Goal: Task Accomplishment & Management: Use online tool/utility

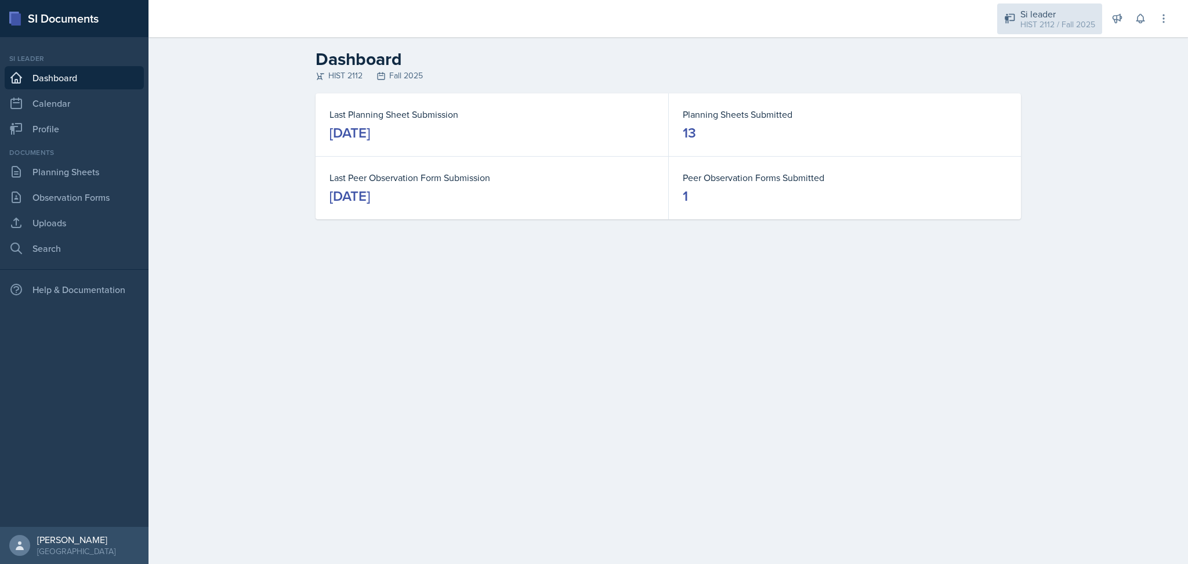
click at [1039, 24] on div "HIST 2112 / Fall 2025" at bounding box center [1057, 25] width 75 height 12
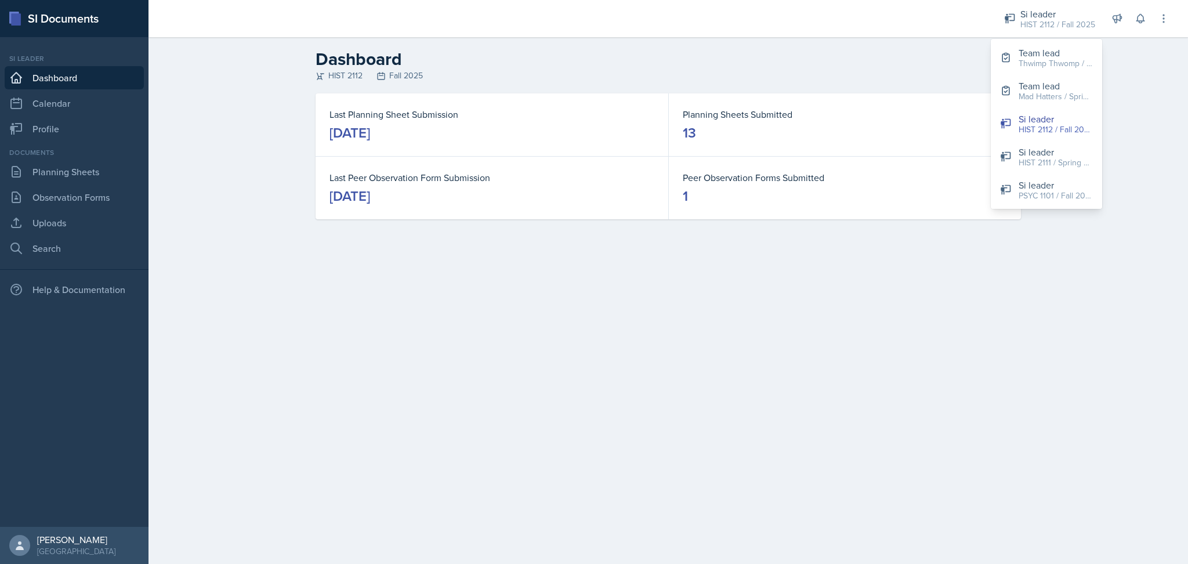
click at [1139, 119] on div "Dashboard HIST 2112 Fall 2025 Last Planning Sheet Submission [DATE] Planning Sh…" at bounding box center [667, 142] width 1039 height 210
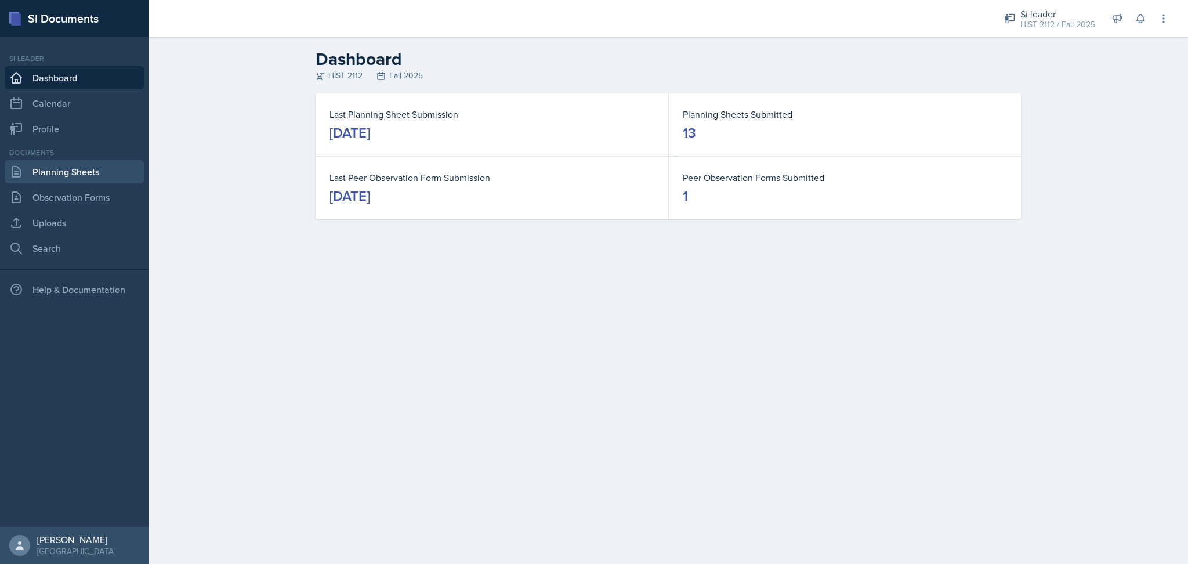
click at [76, 171] on link "Planning Sheets" at bounding box center [74, 171] width 139 height 23
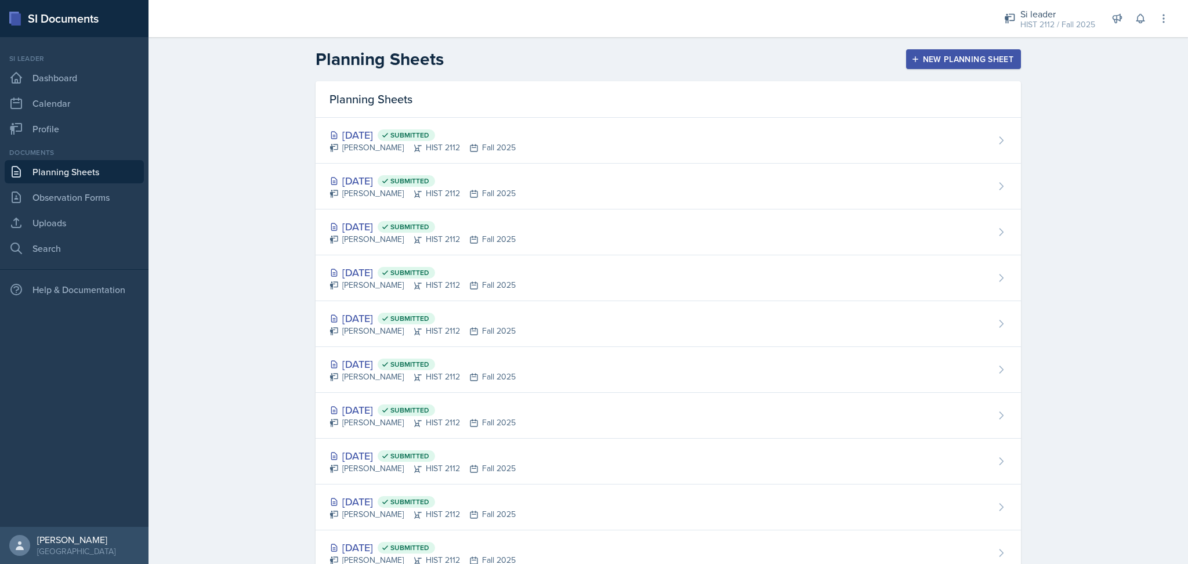
click at [949, 64] on div "New Planning Sheet" at bounding box center [963, 59] width 100 height 9
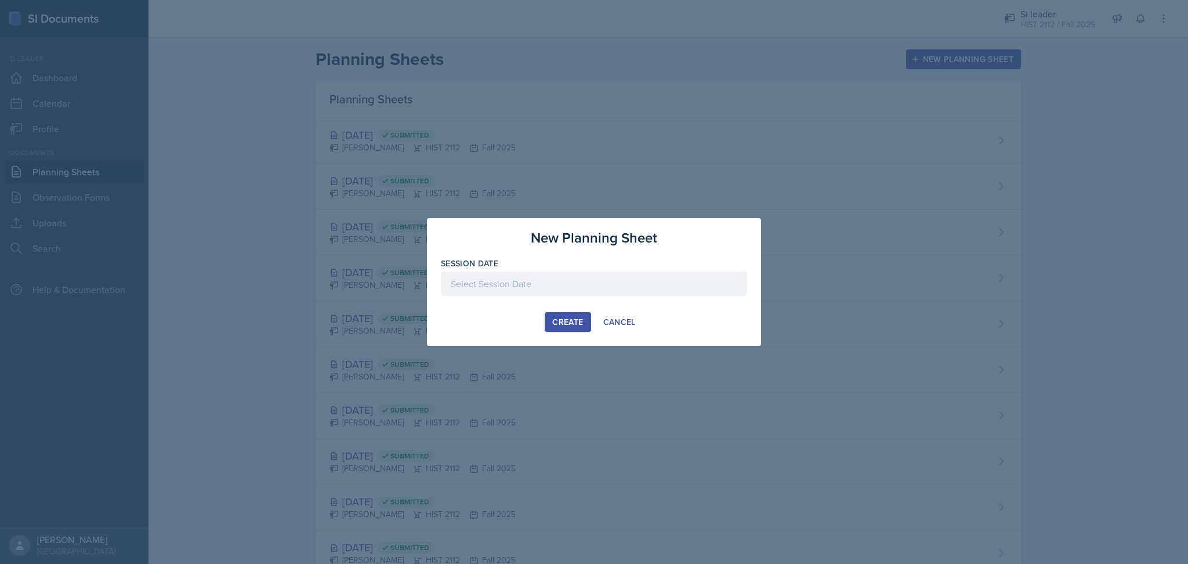
click at [525, 280] on div at bounding box center [594, 283] width 306 height 24
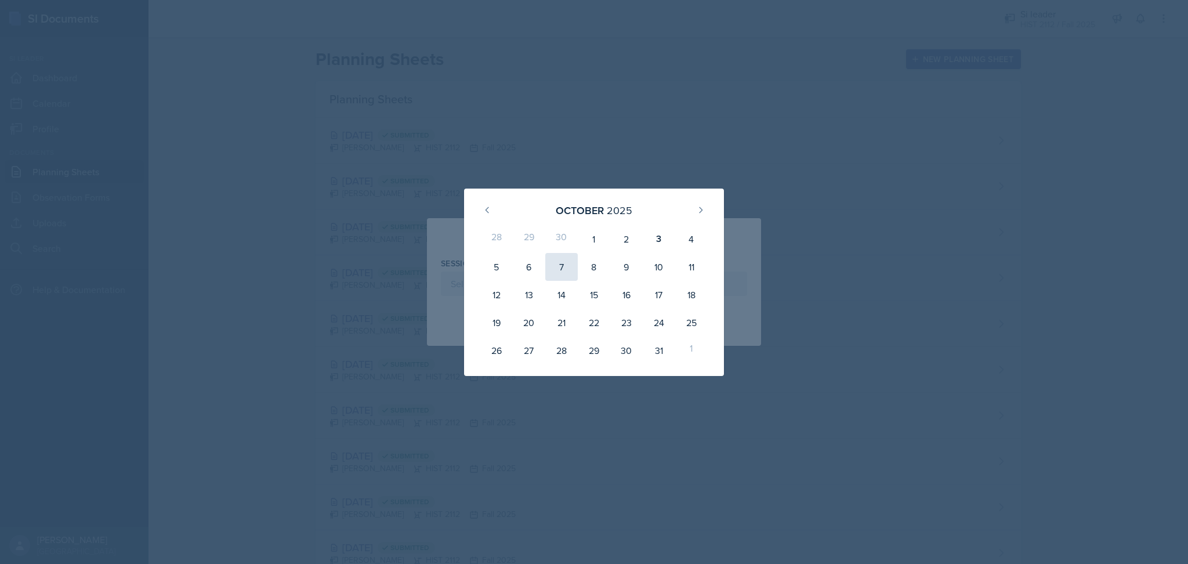
click at [563, 270] on div "7" at bounding box center [561, 267] width 32 height 28
type input "[DATE]"
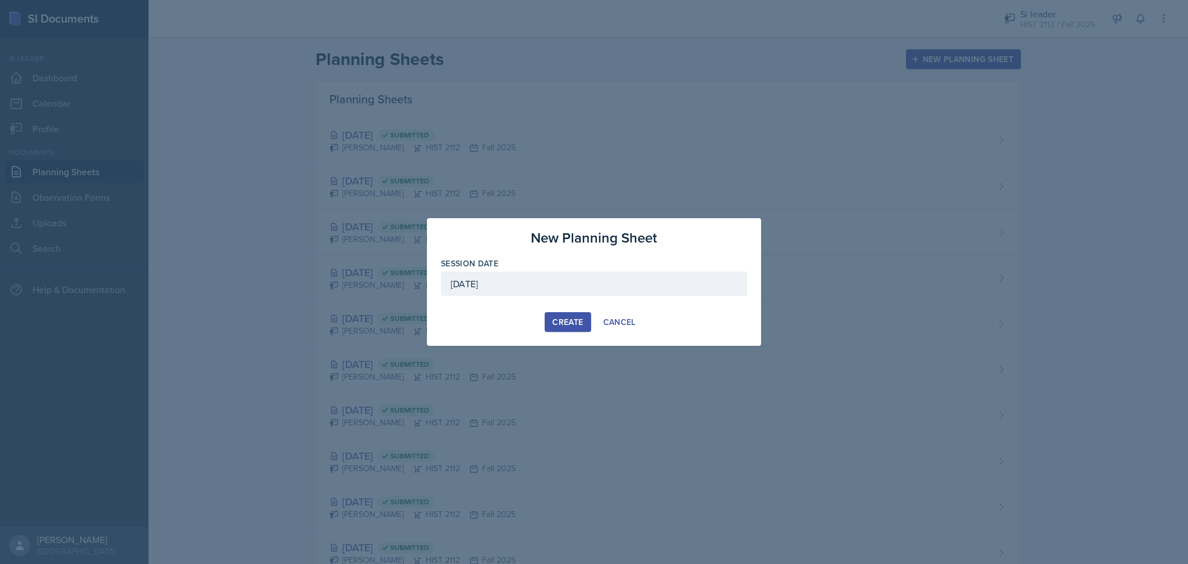
click at [564, 317] on div "Create" at bounding box center [567, 321] width 31 height 9
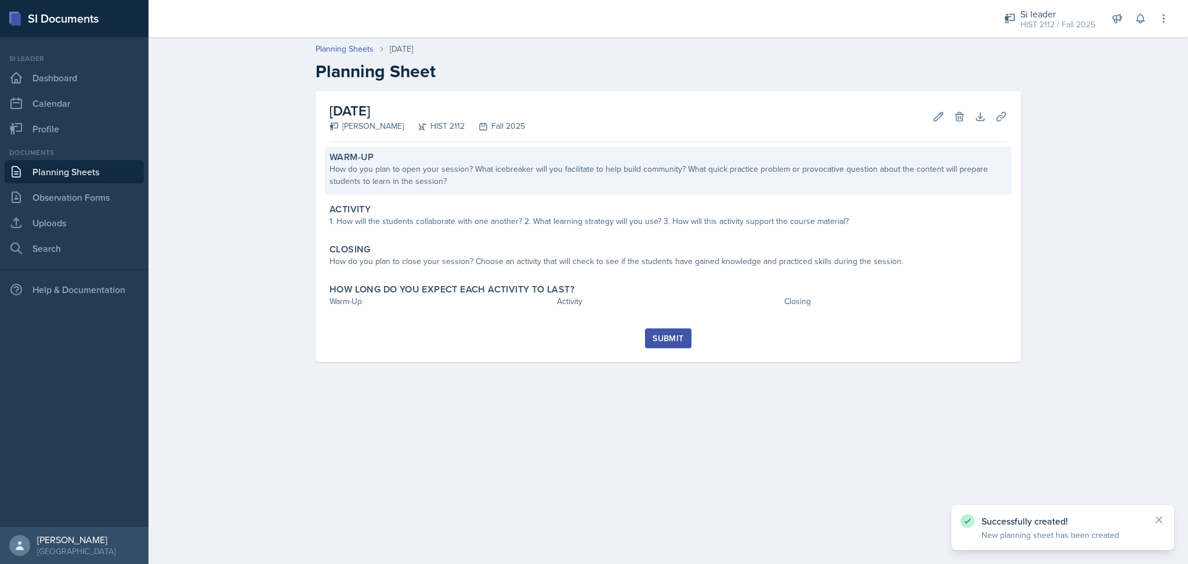
click at [434, 176] on div "How do you plan to open your session? What icebreaker will you facilitate to he…" at bounding box center [667, 175] width 677 height 24
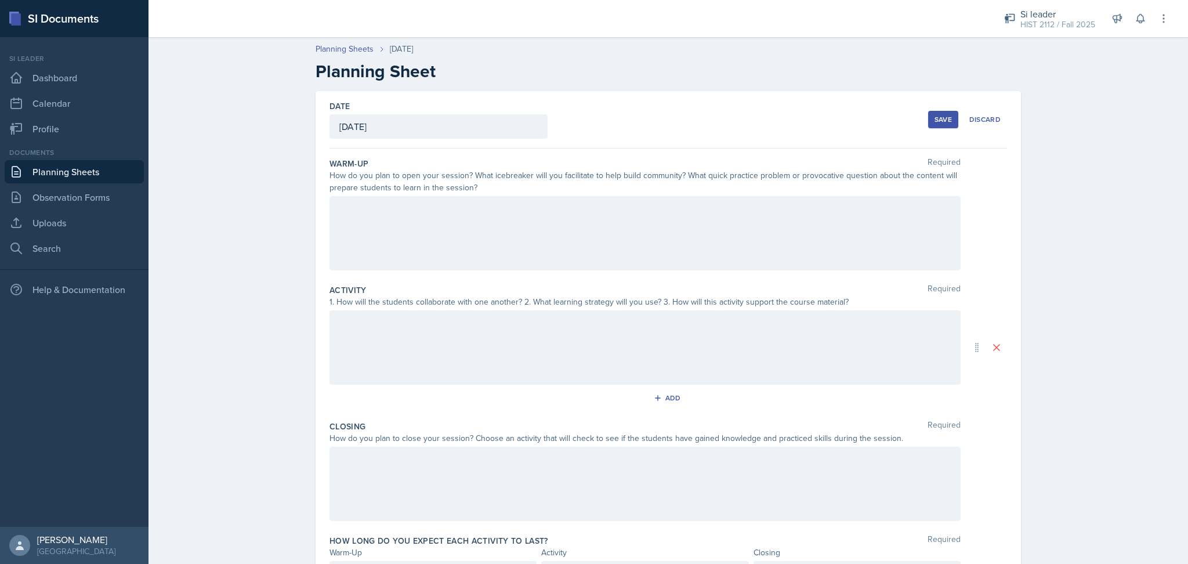
click at [433, 209] on div at bounding box center [644, 233] width 631 height 74
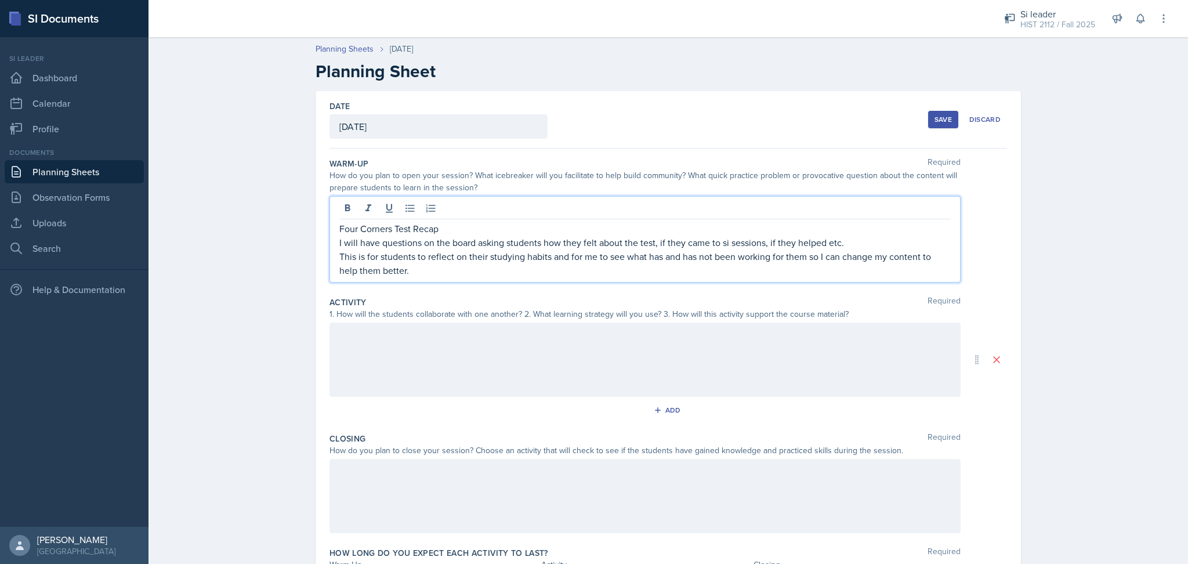
click at [386, 273] on p "This is for students to reflect on their studying habits and for me to see what…" at bounding box center [644, 263] width 611 height 28
click at [930, 260] on p "This is for students to reflect on their studying habits and for me to see what…" at bounding box center [644, 263] width 611 height 28
click at [675, 350] on div at bounding box center [644, 359] width 631 height 74
